Goal: Find contact information: Find contact information

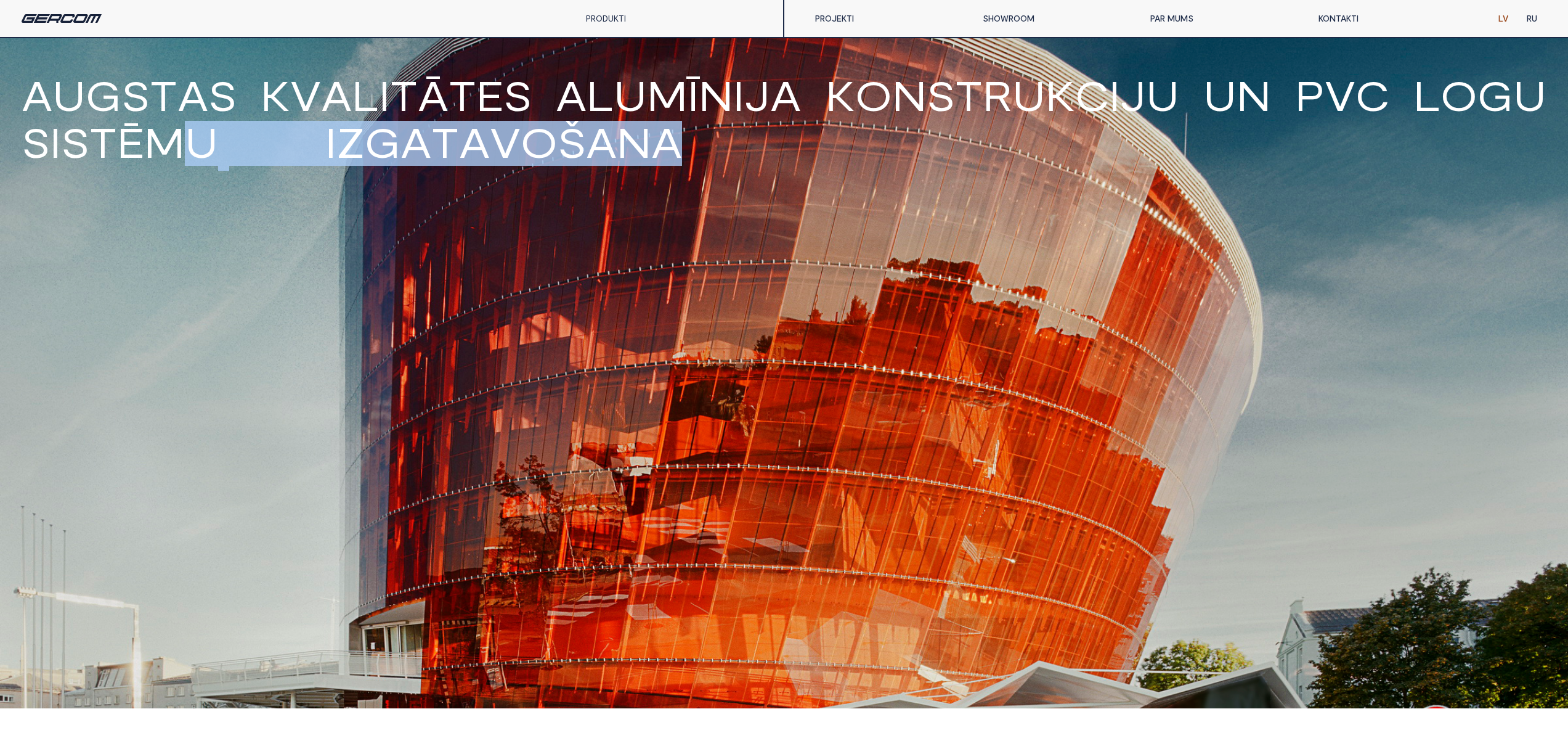
drag, startPoint x: 730, startPoint y: 140, endPoint x: 187, endPoint y: 133, distance: 543.0
click at [187, 130] on h1 "A u g s t a s k v a l i t ā t e s a l u m ī n i j a k o n s t r u k c i j u u n…" at bounding box center [784, 121] width 1568 height 94
click at [187, 133] on span "u" at bounding box center [201, 142] width 33 height 42
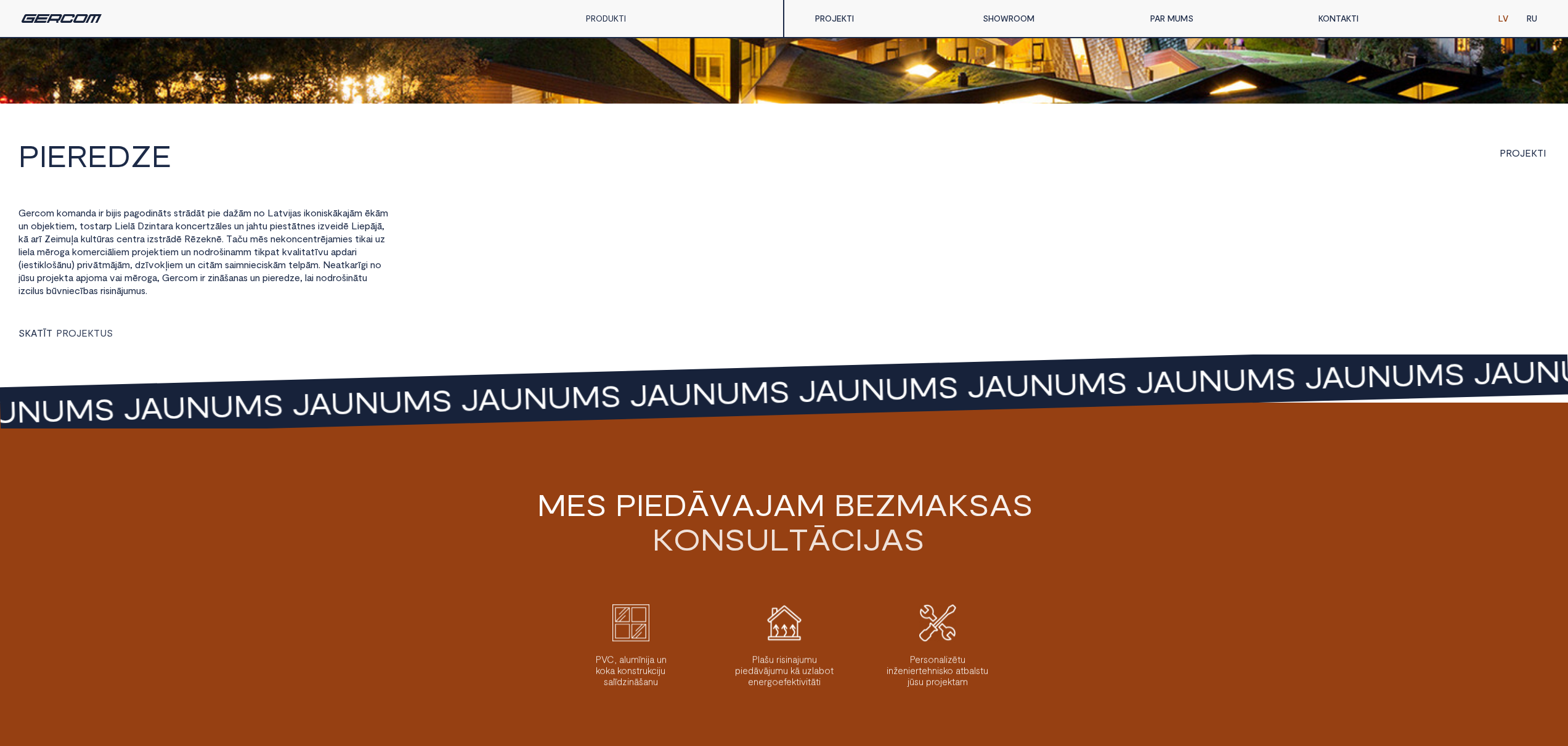
scroll to position [1704, 0]
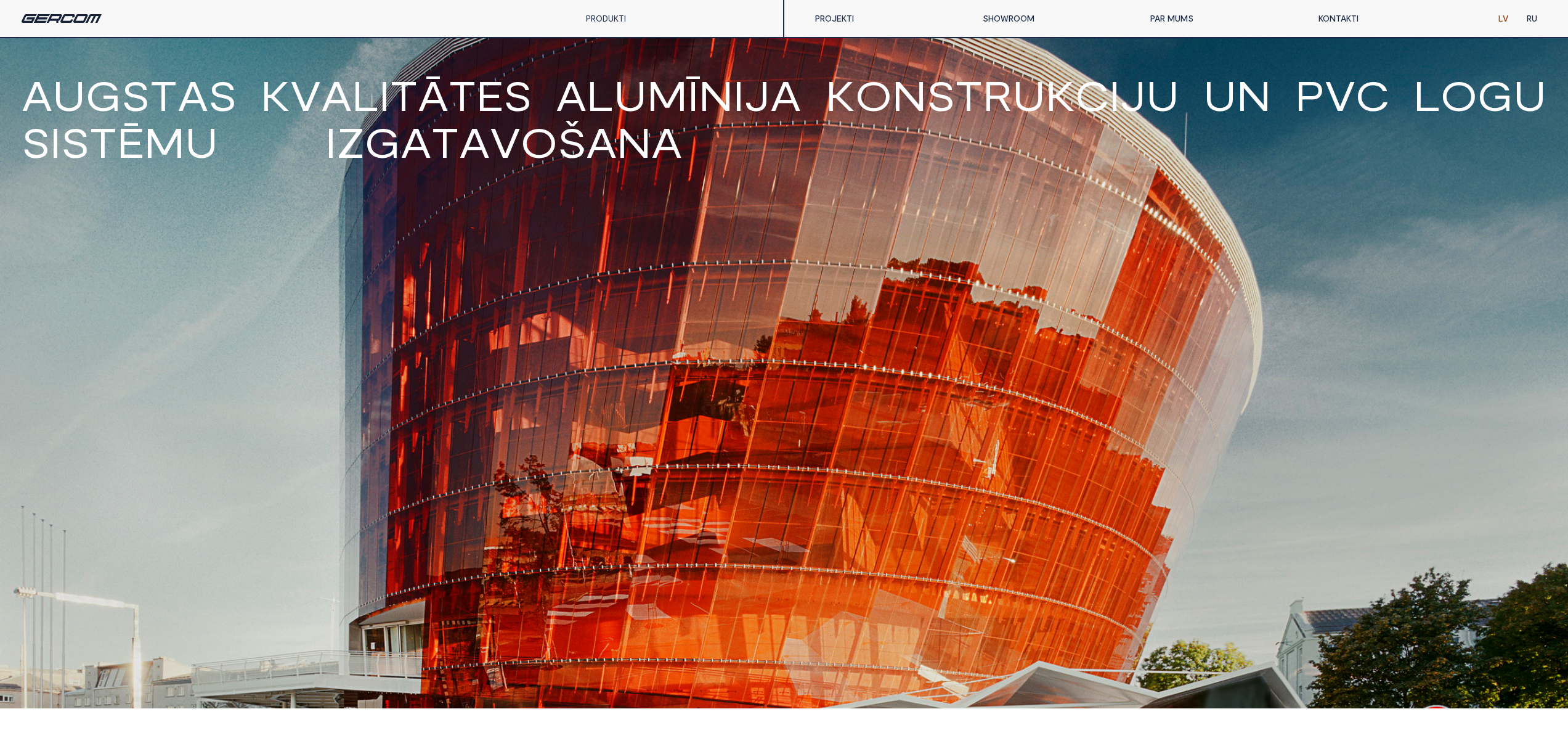
click at [1297, 22] on link "PAR MUMS" at bounding box center [1225, 18] width 168 height 24
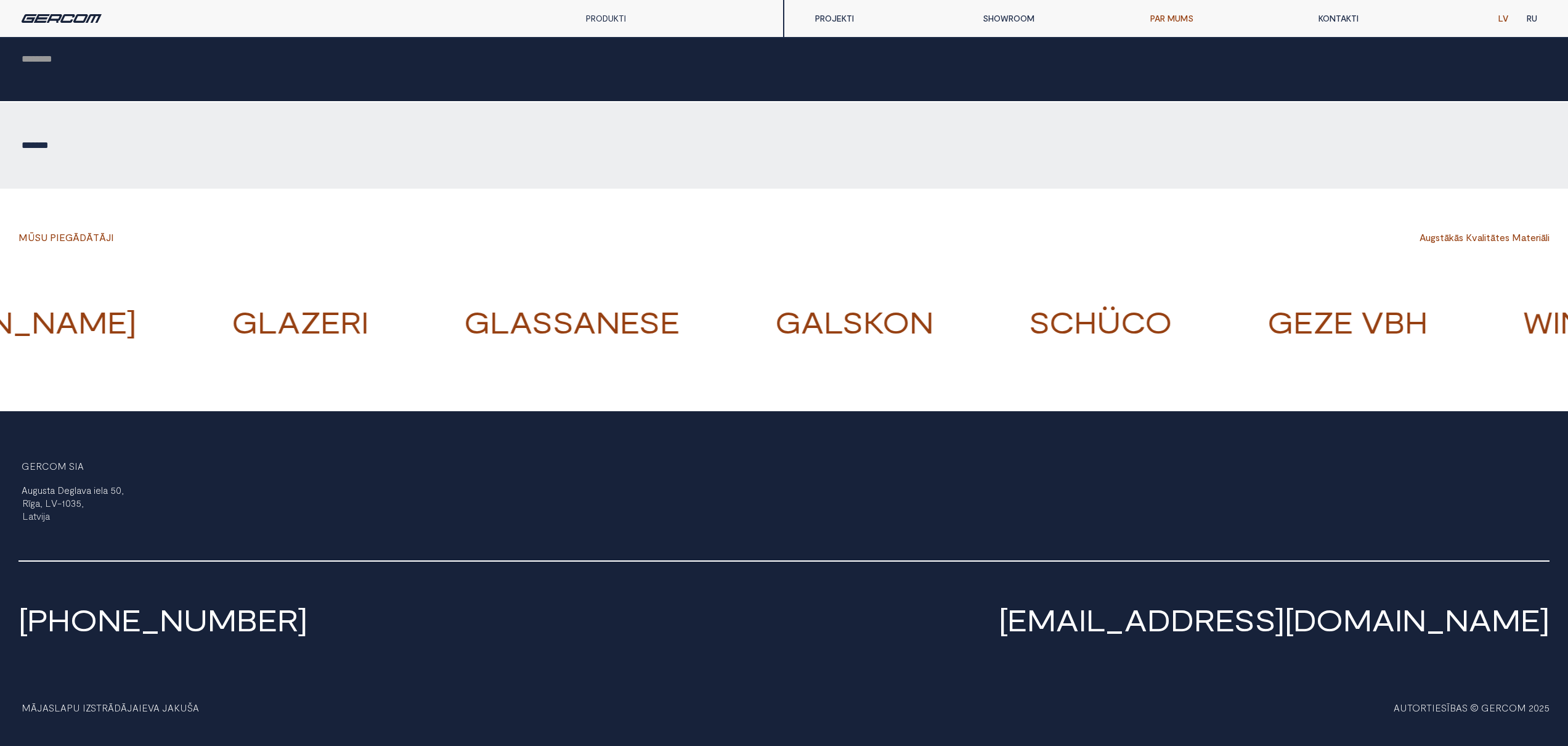
scroll to position [1282, 0]
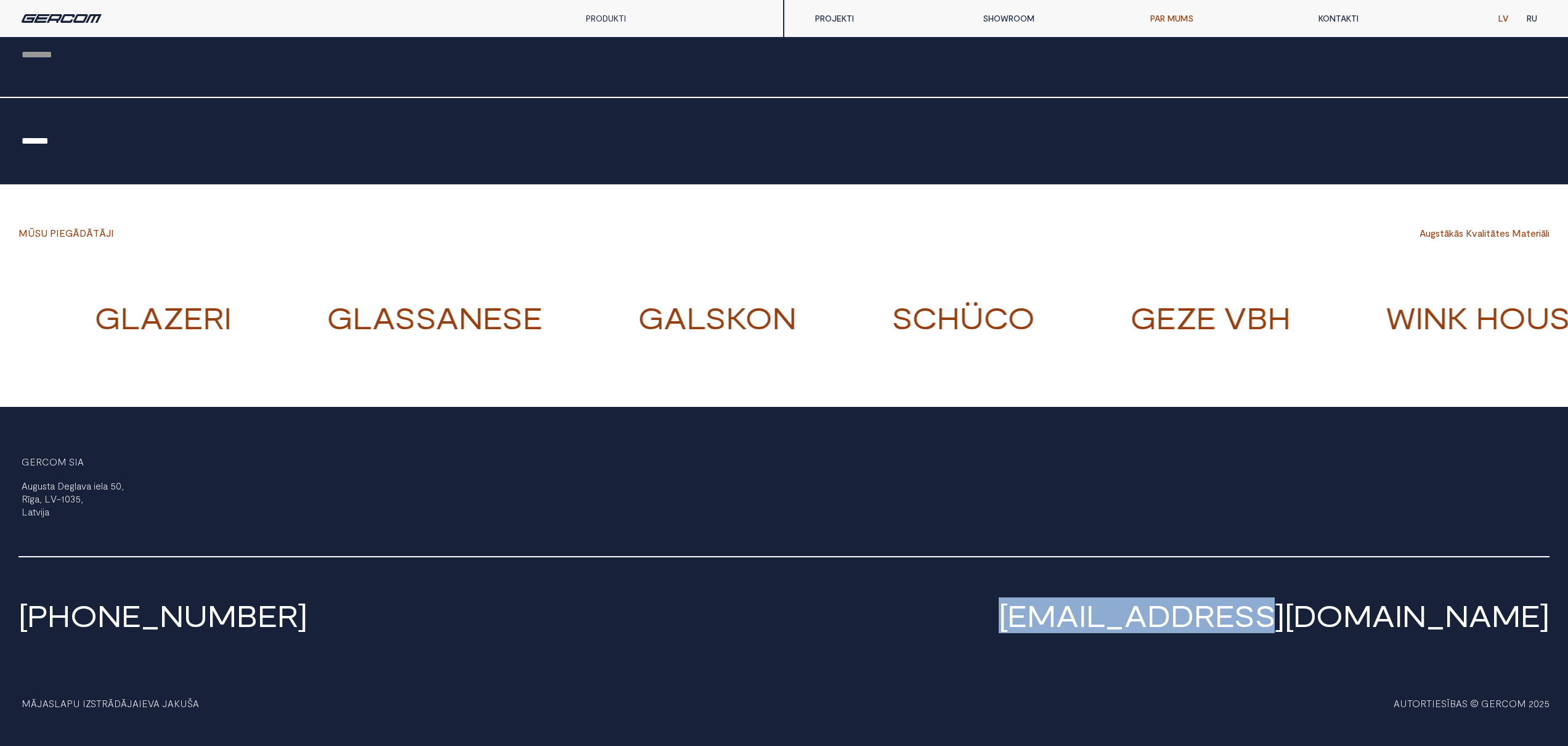
drag, startPoint x: 1242, startPoint y: 614, endPoint x: 1538, endPoint y: 624, distance: 296.2
click at [1538, 624] on h2 "[EMAIL_ADDRESS][DOMAIN_NAME]" at bounding box center [1167, 614] width 766 height 30
copy link "[EMAIL_ADDRESS][DOMAIN_NAME]"
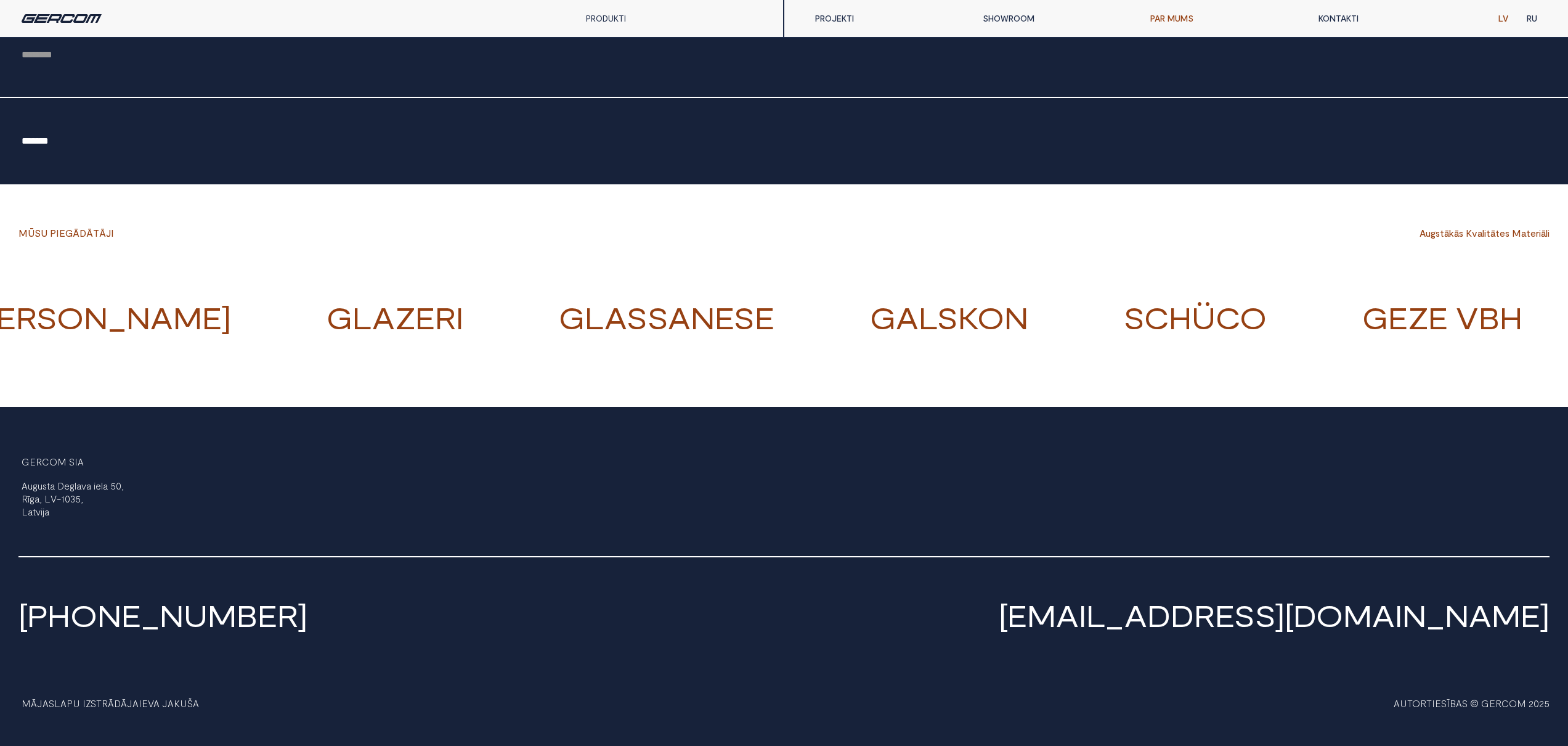
click at [630, 19] on div "PRODUKTI" at bounding box center [626, 19] width 99 height 37
click at [600, 8] on div "PRODUKTI" at bounding box center [626, 19] width 99 height 37
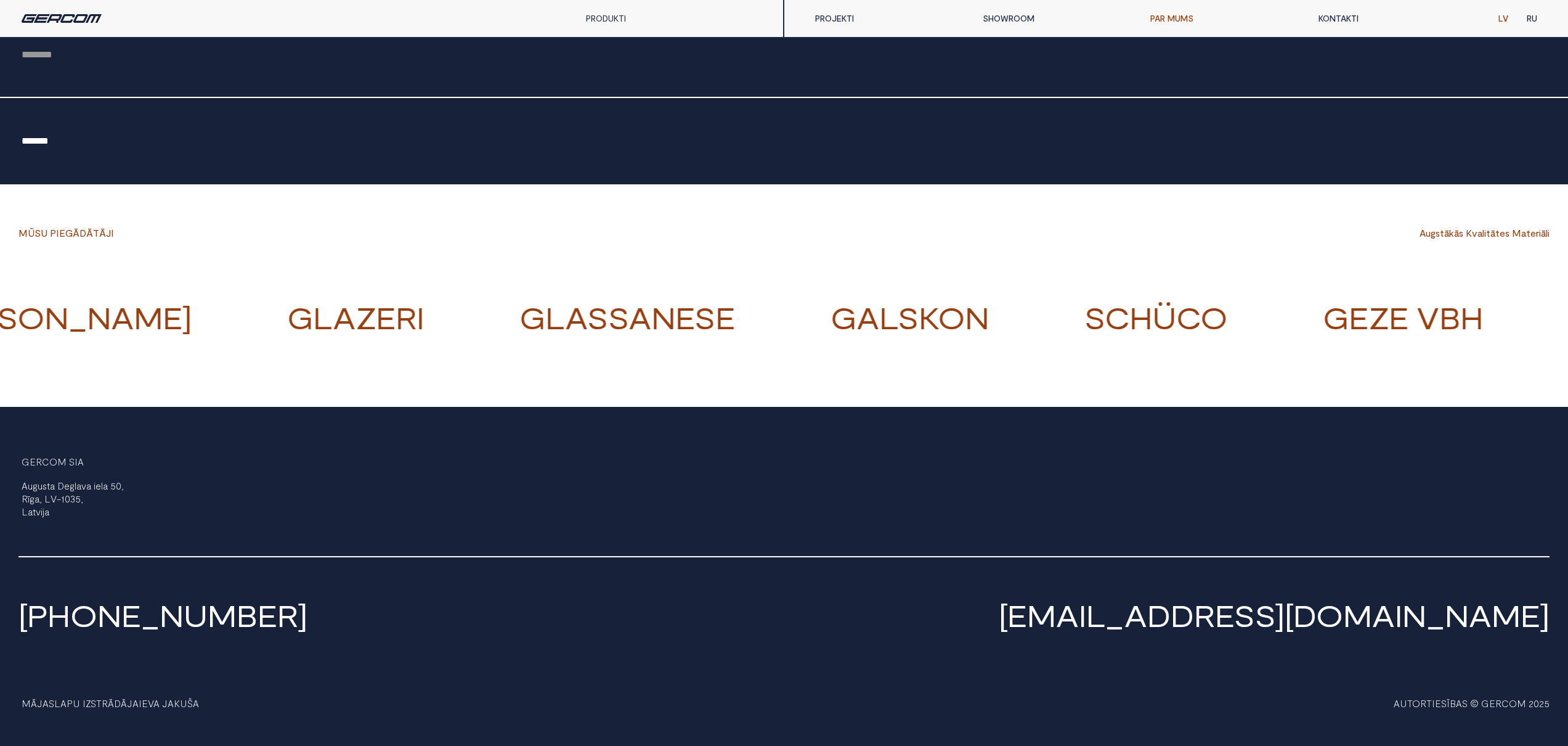
click at [51, 26] on div "PRODUKTI ALUMĪNIJS PVC PILNSTIKLA KONSTRUKCIJAS AIZSARGSLĒĢI" at bounding box center [392, 19] width 784 height 37
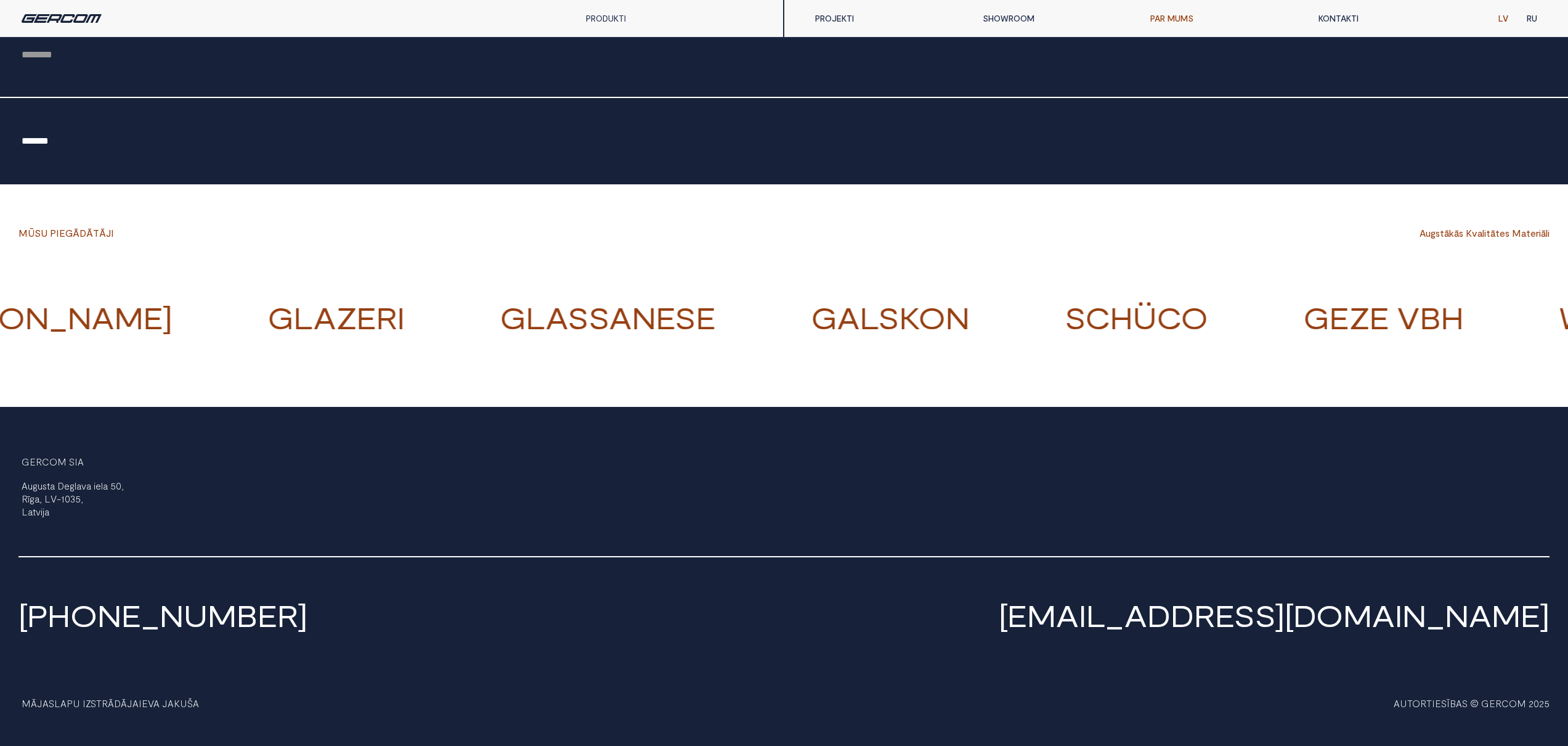
click at [89, 19] on img at bounding box center [62, 19] width 80 height 8
